Goal: Task Accomplishment & Management: Manage account settings

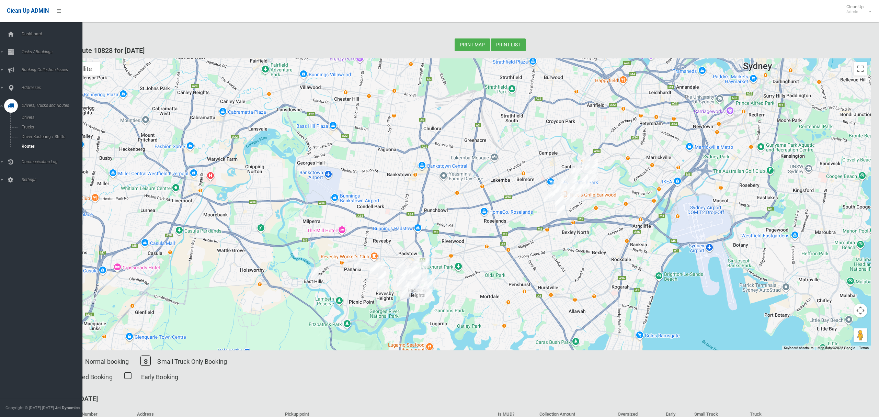
click at [28, 146] on span "Routes" at bounding box center [48, 146] width 57 height 5
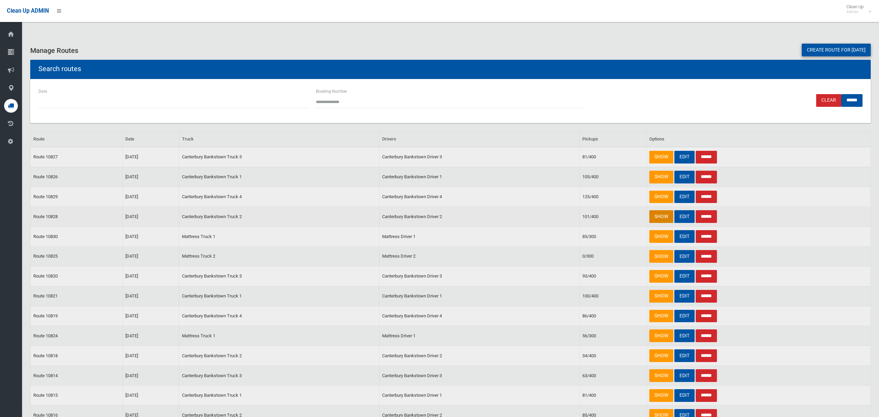
click at [663, 219] on link "SHOW" at bounding box center [661, 216] width 24 height 13
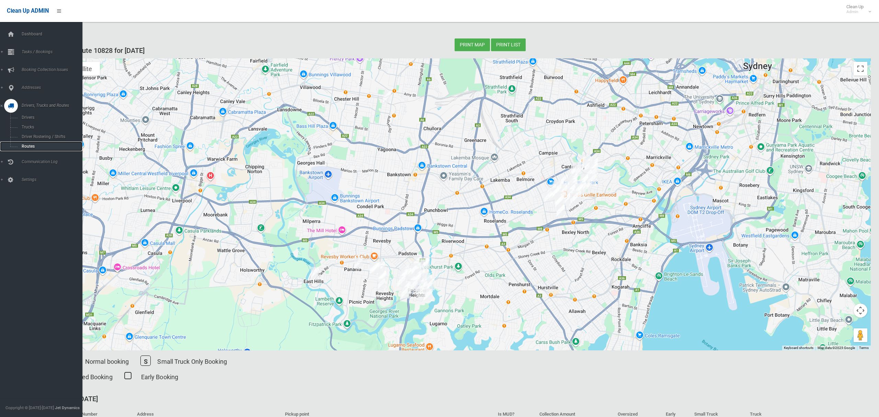
click at [33, 146] on span "Routes" at bounding box center [48, 146] width 57 height 5
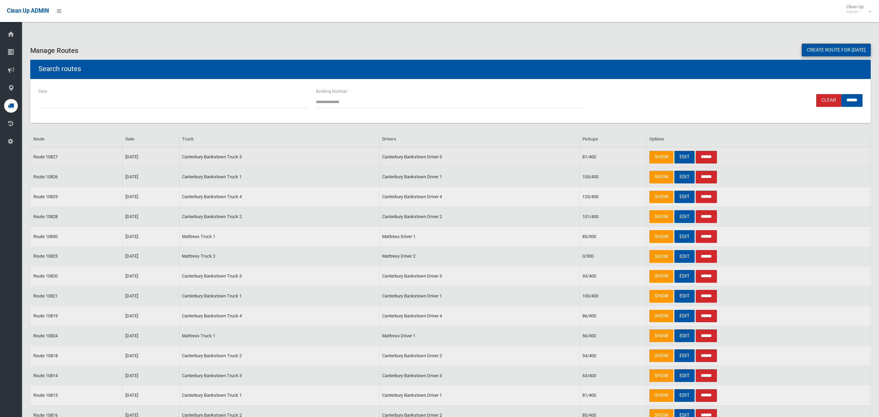
click at [683, 157] on link "EDIT" at bounding box center [685, 157] width 20 height 13
